Goal: Use online tool/utility: Utilize a website feature to perform a specific function

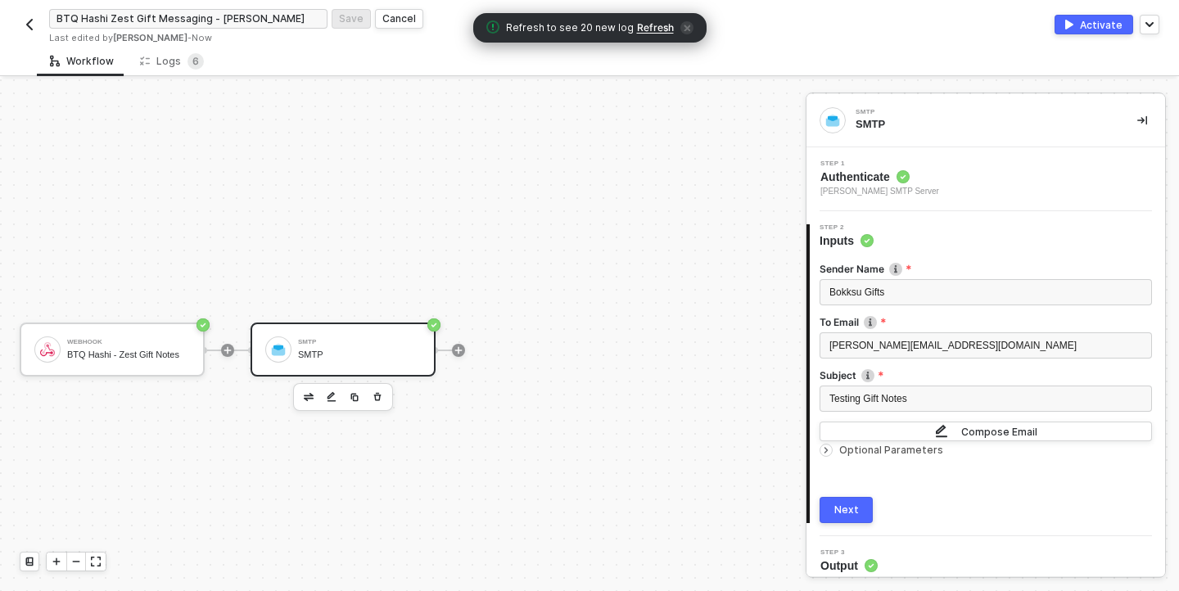
scroll to position [10, 0]
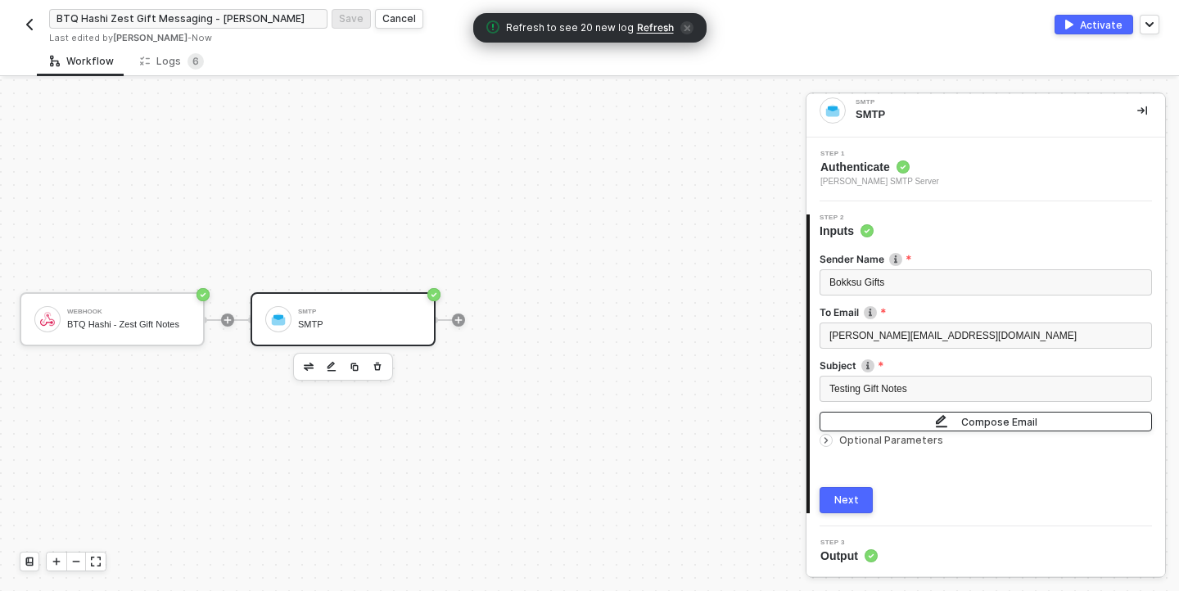
click at [1031, 424] on div "Compose Email" at bounding box center [999, 422] width 76 height 14
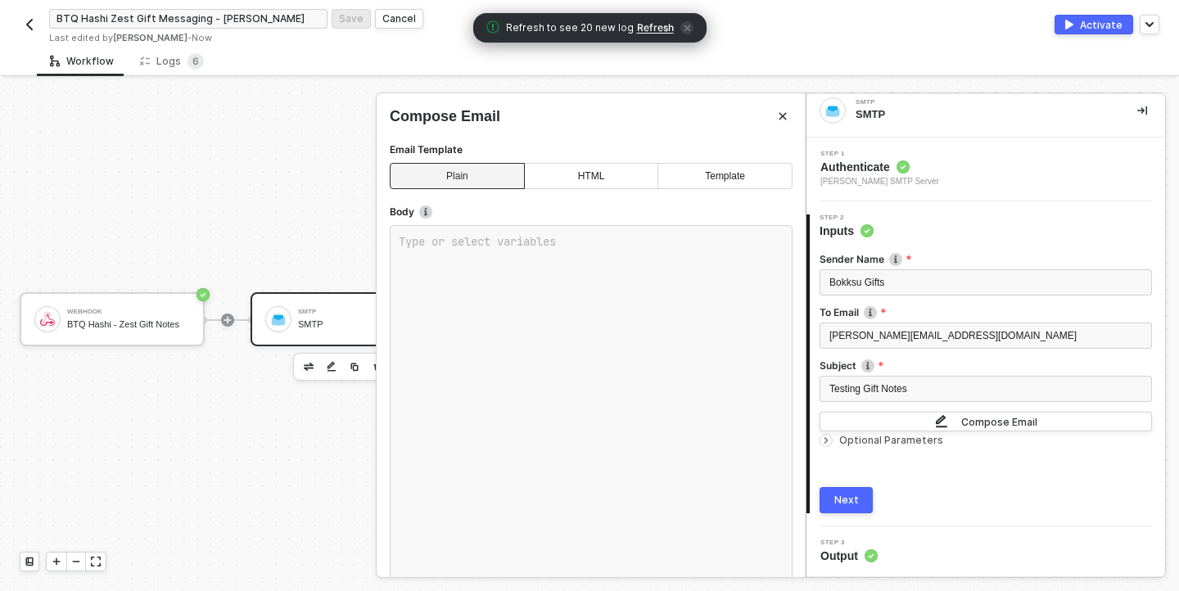
click at [566, 166] on div "HTML" at bounding box center [591, 176] width 134 height 26
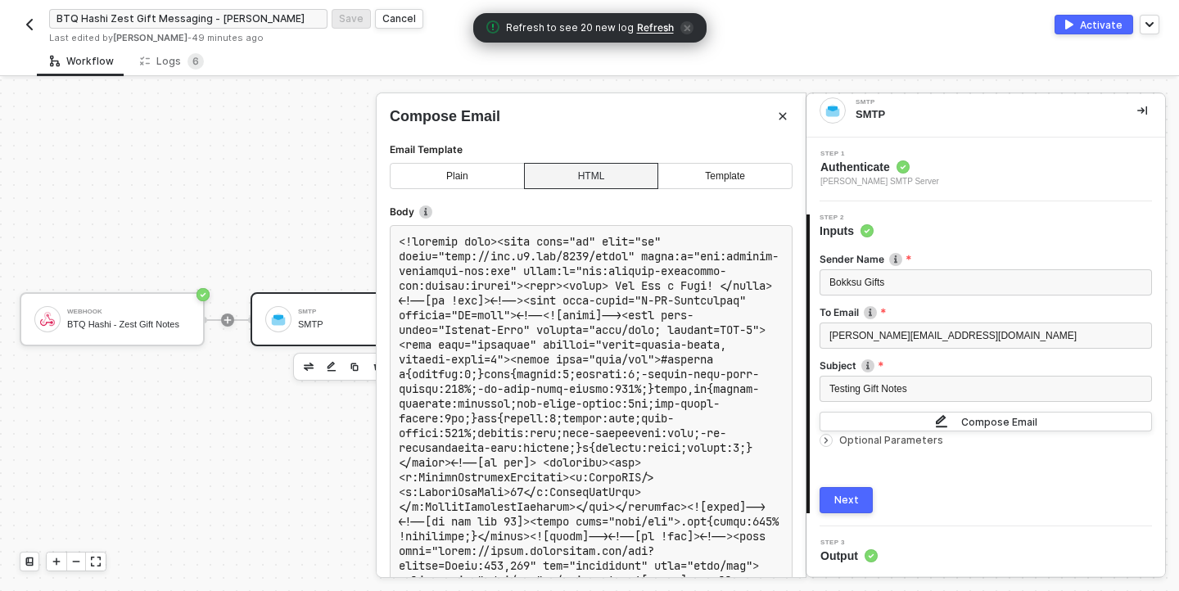
click at [420, 169] on div "Plain" at bounding box center [457, 176] width 135 height 26
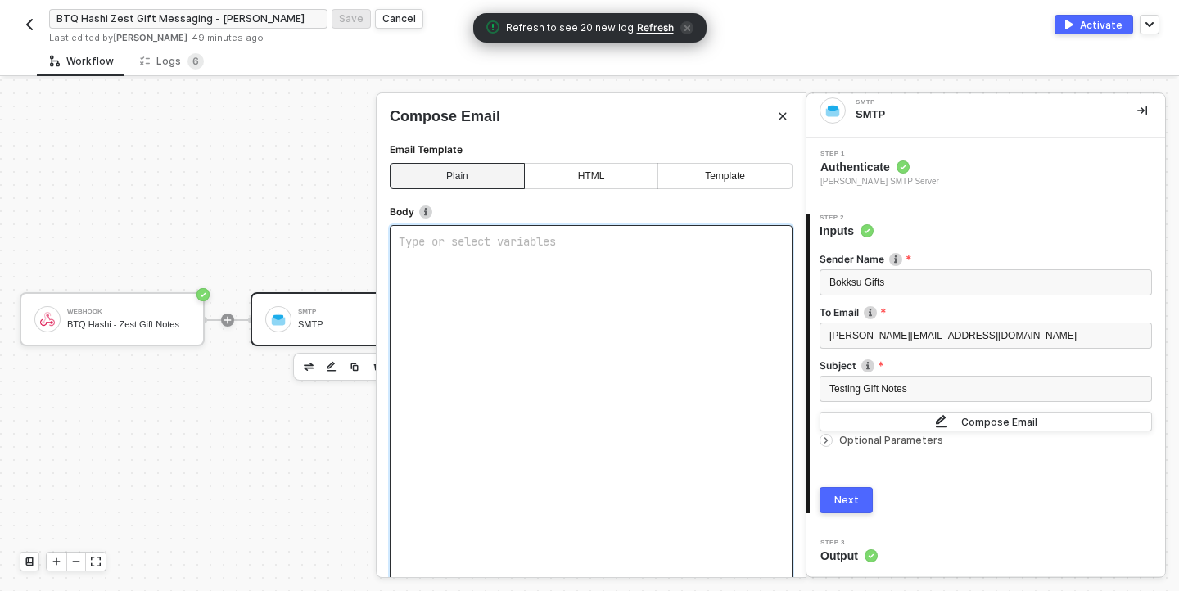
click at [464, 256] on div "Type or select variables ﻿" at bounding box center [591, 417] width 403 height 385
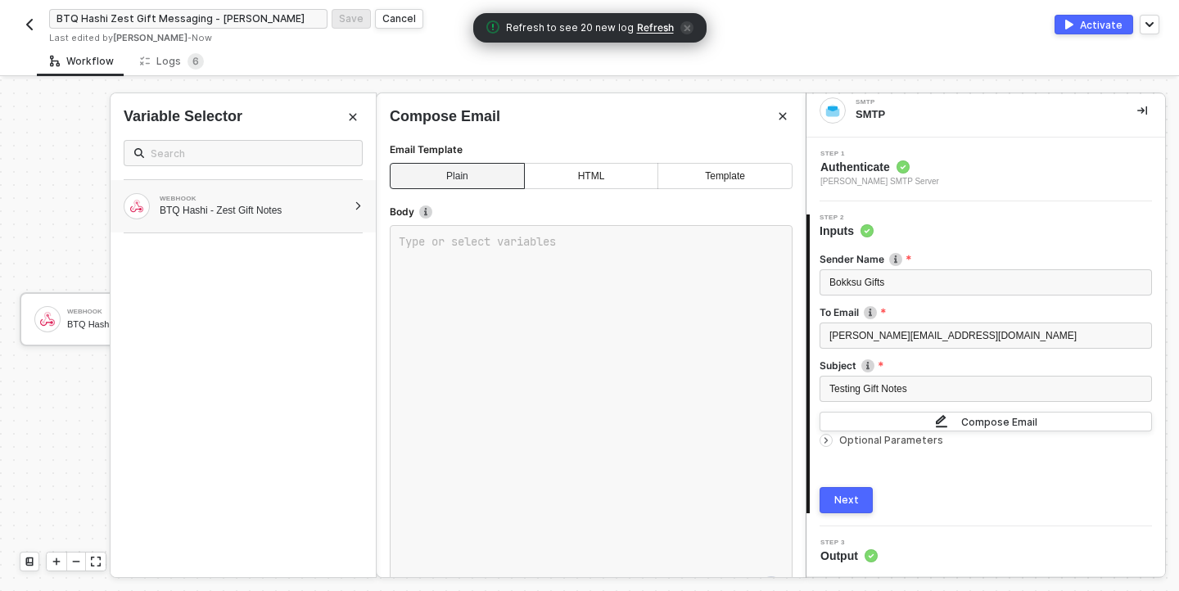
click at [345, 216] on div "BTQ Hashi - Zest Gift Notes" at bounding box center [253, 210] width 187 height 13
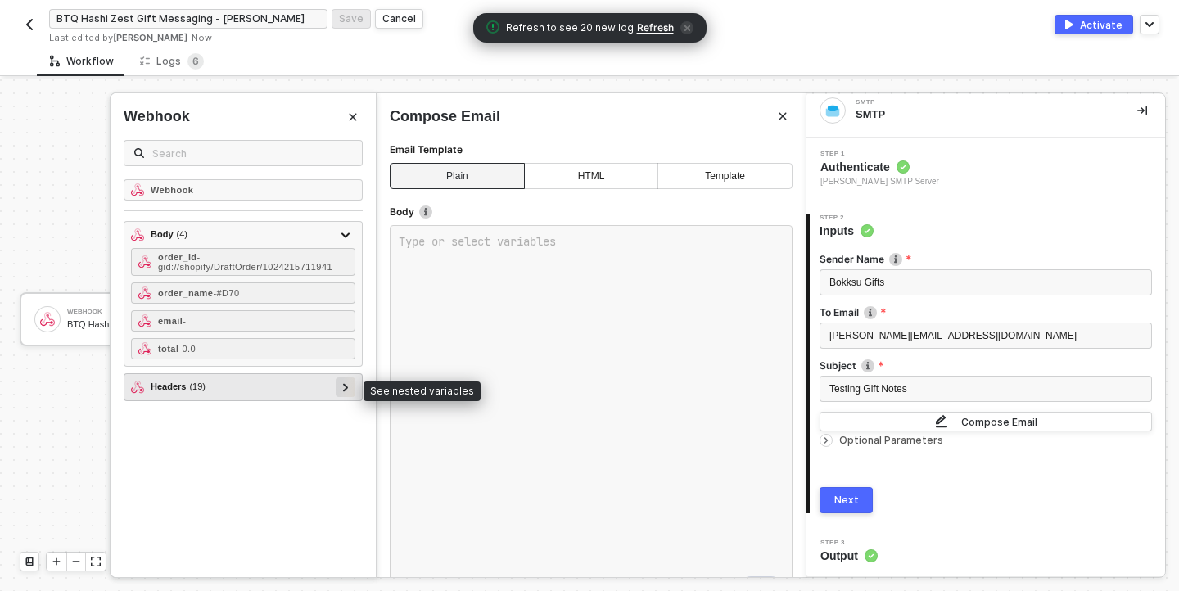
click at [343, 384] on icon at bounding box center [346, 387] width 6 height 8
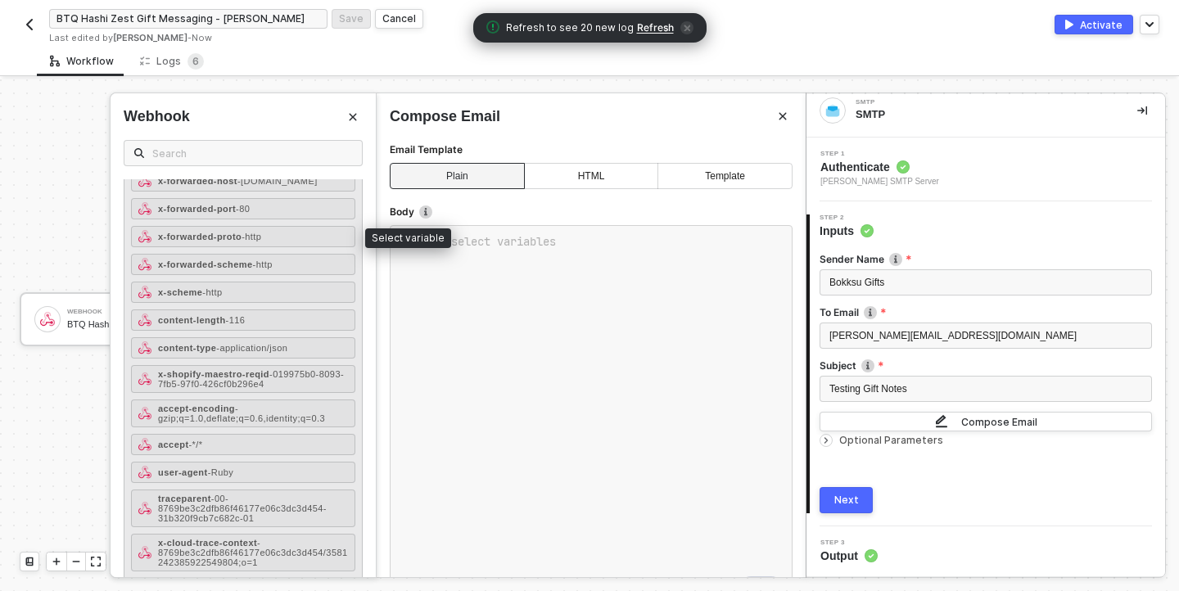
scroll to position [441, 0]
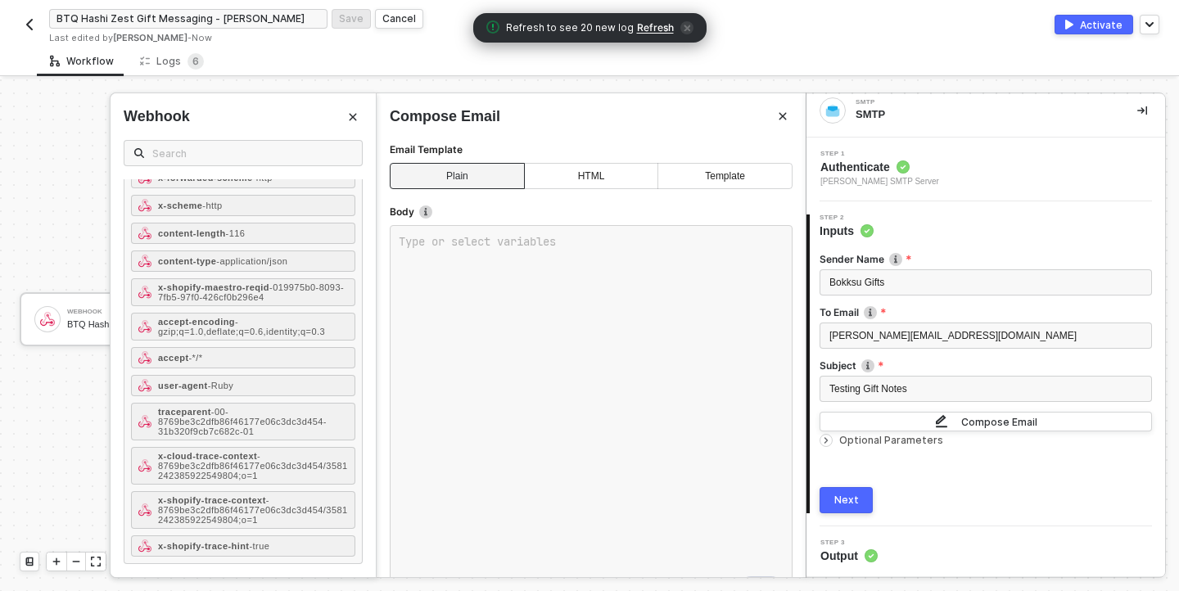
click at [25, 458] on div at bounding box center [589, 335] width 1179 height 512
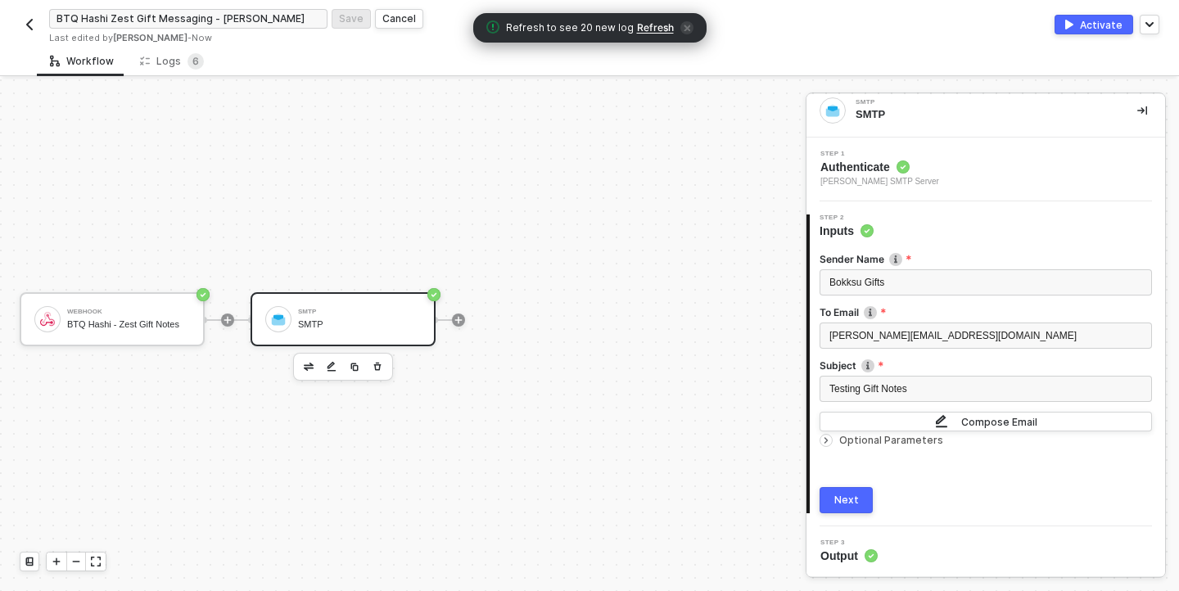
click at [639, 29] on span "Refresh" at bounding box center [655, 27] width 37 height 13
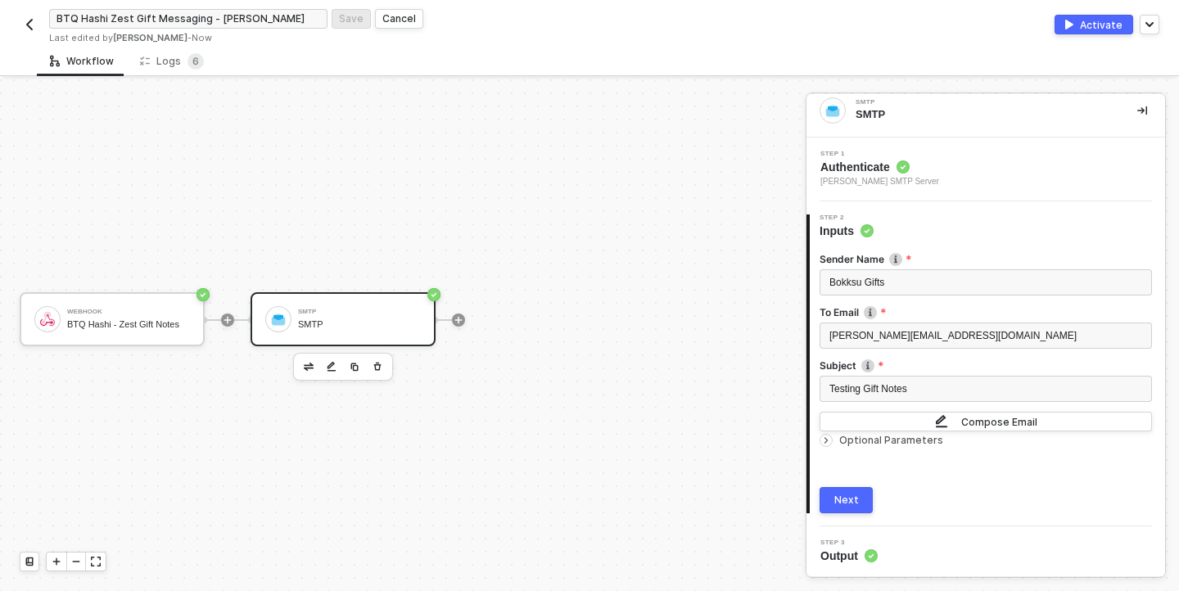
click at [864, 500] on button "Next" at bounding box center [845, 500] width 53 height 26
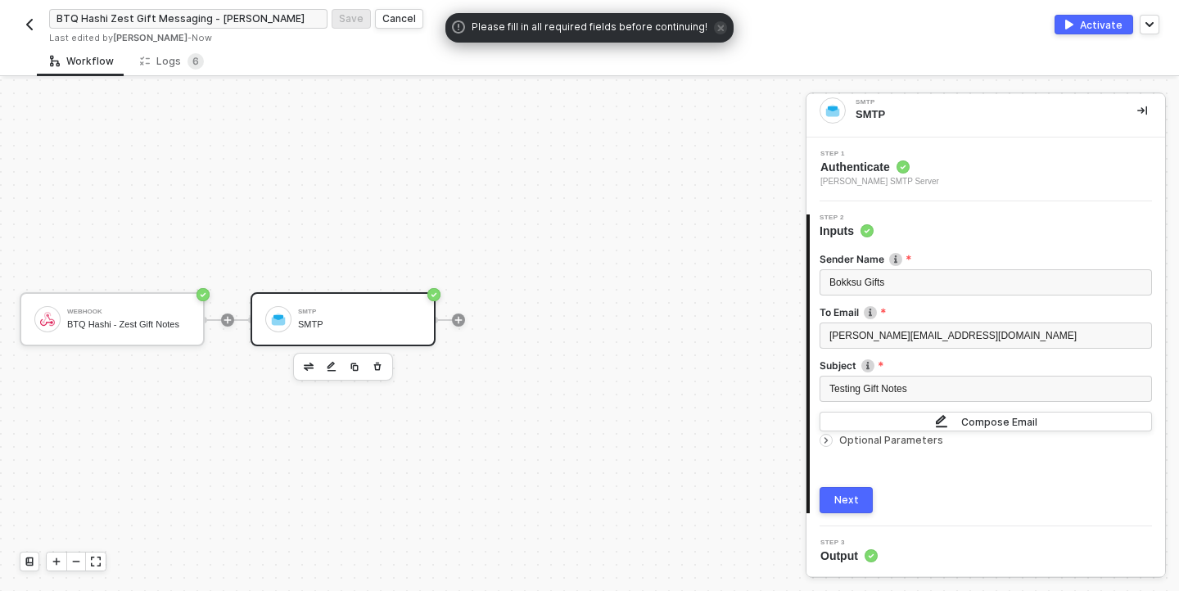
click at [849, 500] on div "Next" at bounding box center [846, 500] width 25 height 13
click at [977, 416] on div "Compose Email" at bounding box center [999, 422] width 76 height 14
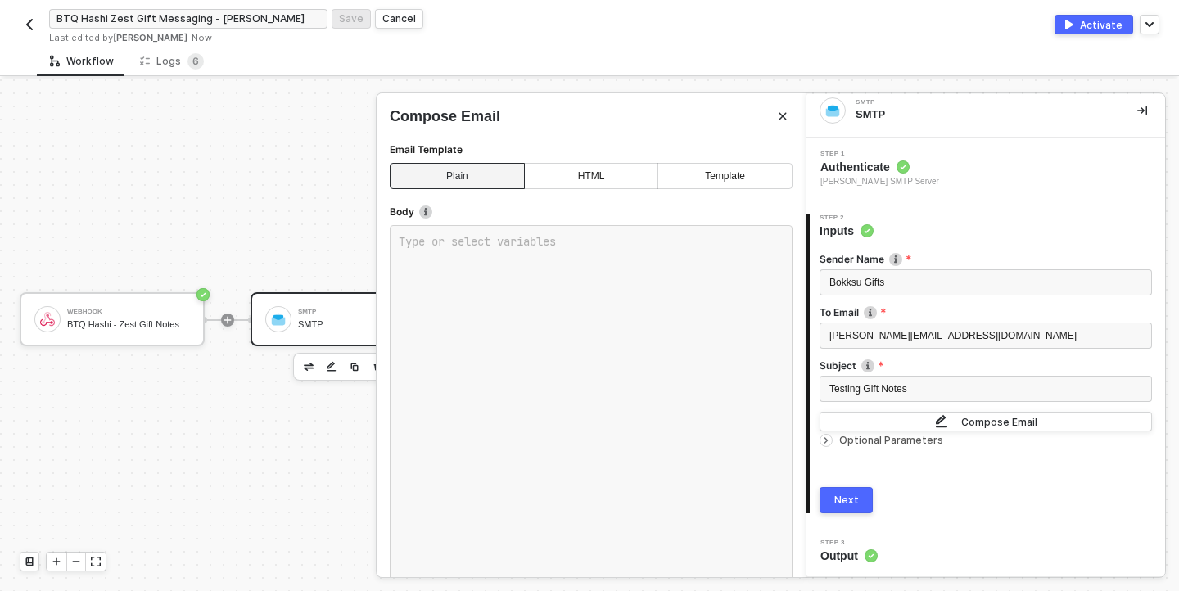
click at [592, 191] on div "Plain HTML Template" at bounding box center [591, 178] width 403 height 31
click at [591, 173] on div "HTML" at bounding box center [591, 176] width 134 height 26
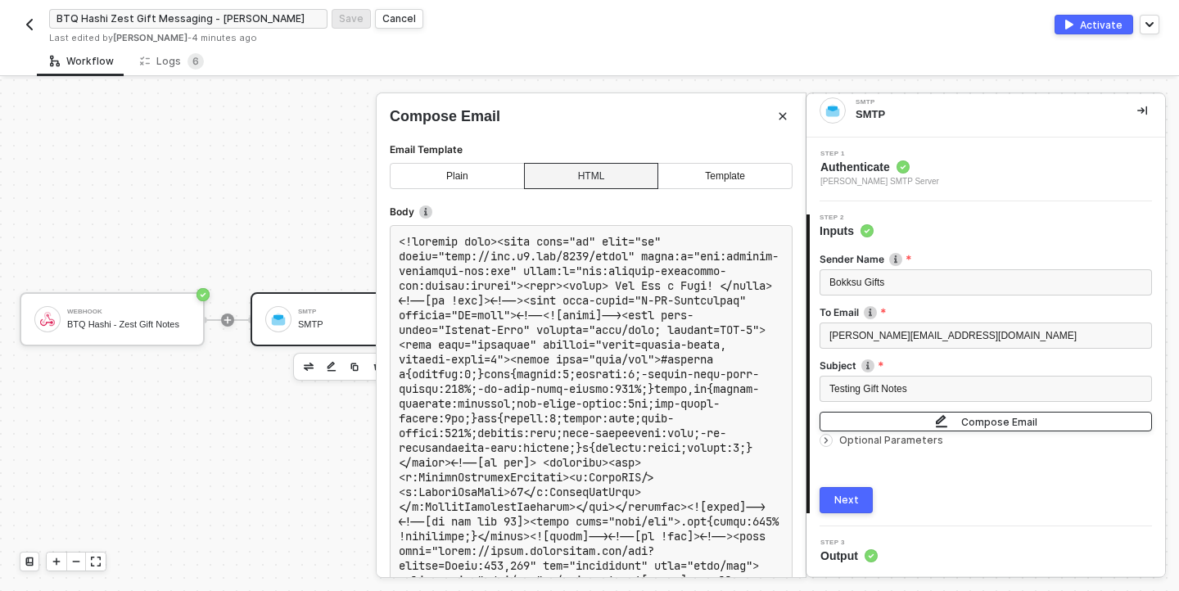
scroll to position [11, 0]
click at [859, 440] on span "Optional Parameters" at bounding box center [891, 439] width 104 height 12
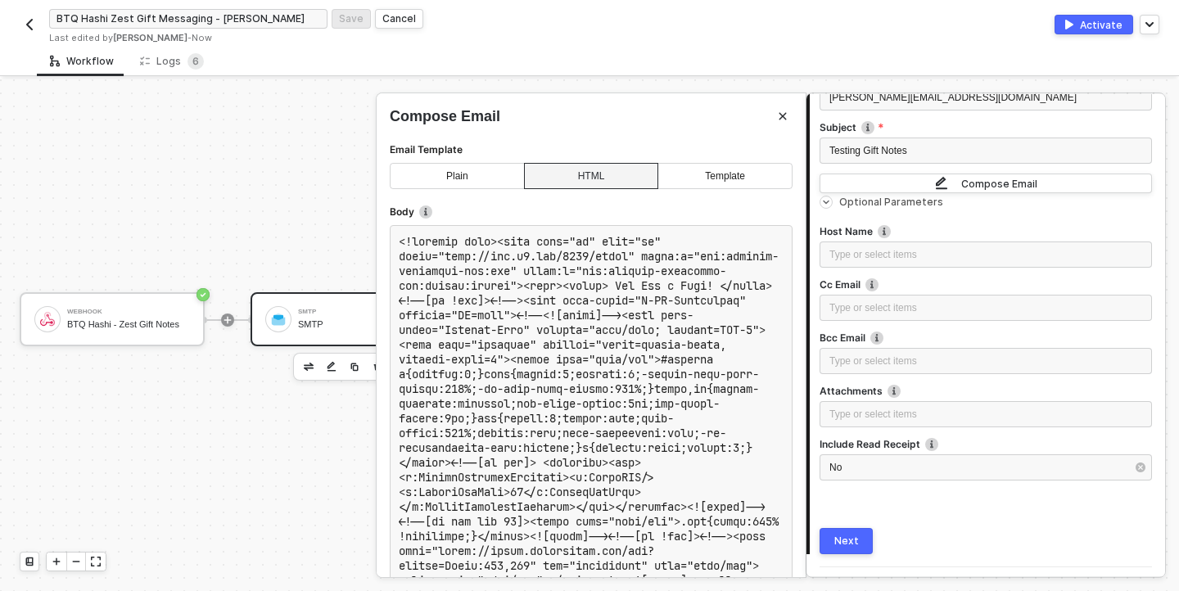
scroll to position [290, 0]
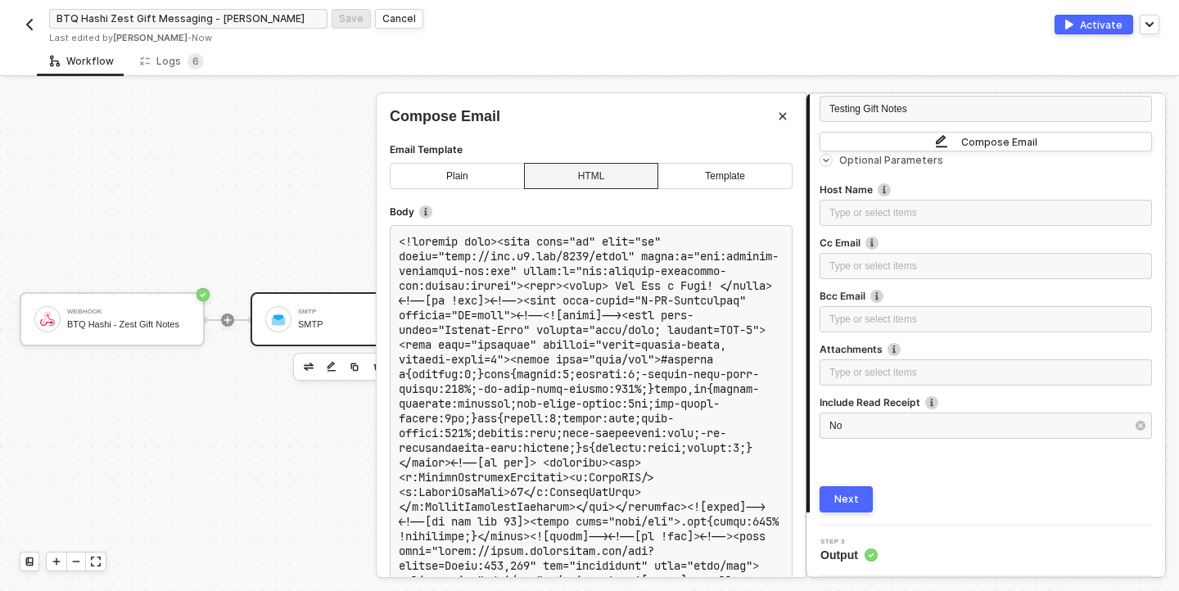
click at [860, 498] on button "Next" at bounding box center [845, 499] width 53 height 26
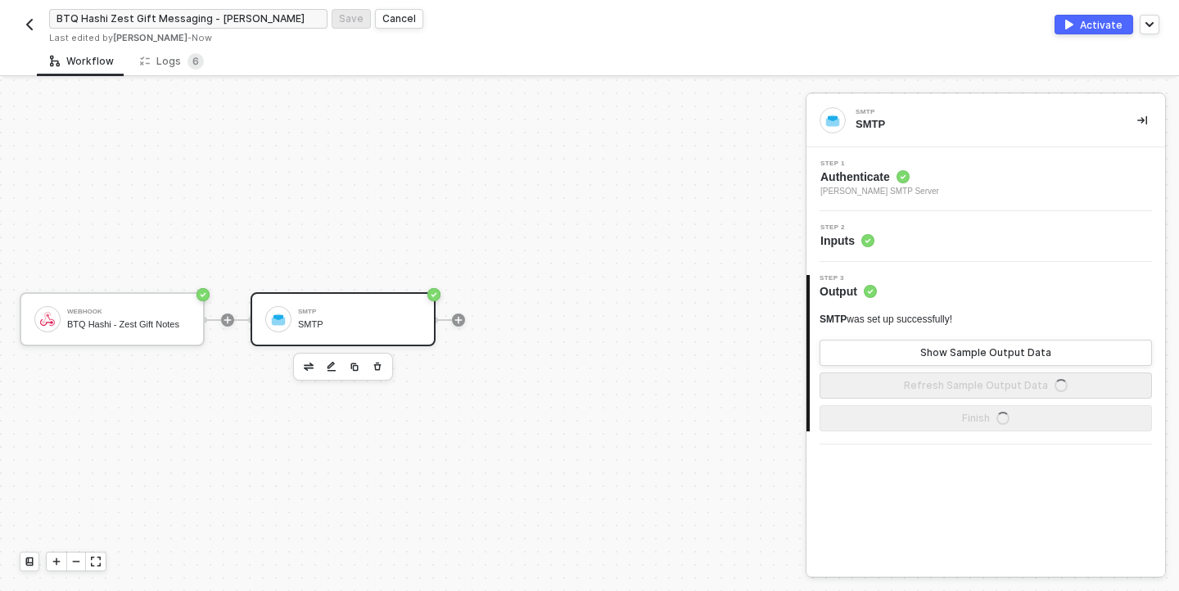
scroll to position [0, 0]
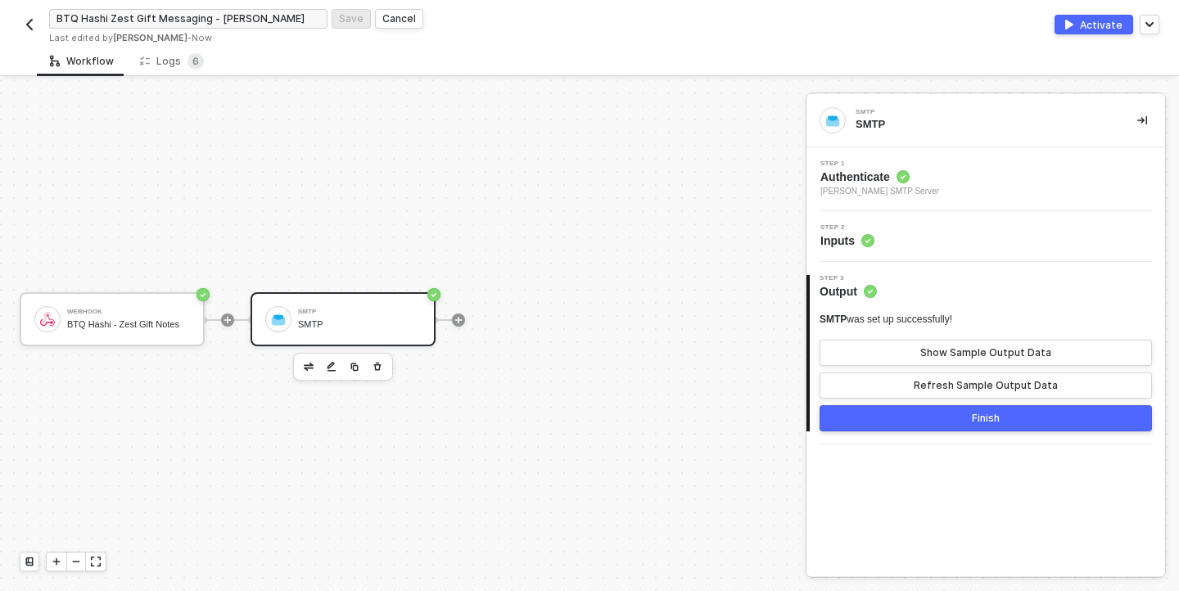
click at [964, 417] on button "Finish" at bounding box center [985, 418] width 332 height 26
